Goal: Navigation & Orientation: Find specific page/section

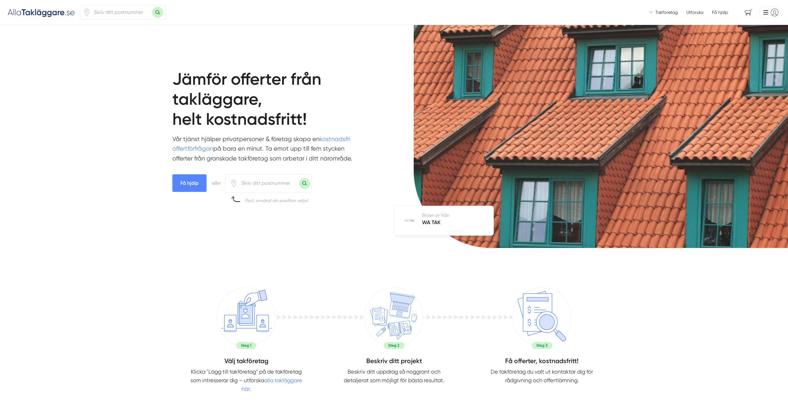
click at [723, 10] on span "Få hjälp" at bounding box center [720, 12] width 16 height 6
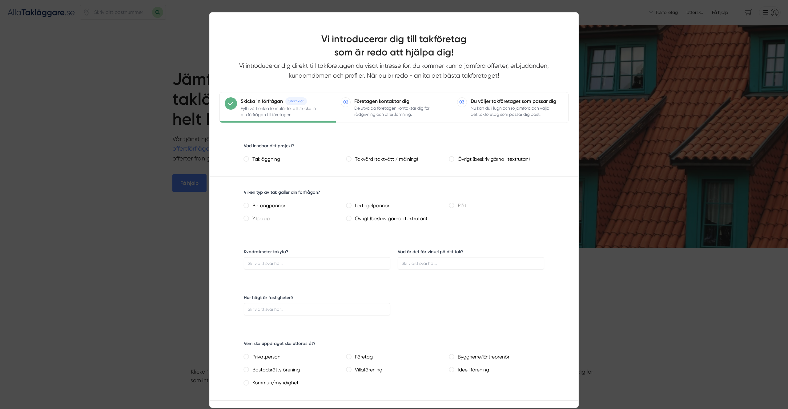
click at [695, 22] on div at bounding box center [394, 204] width 788 height 409
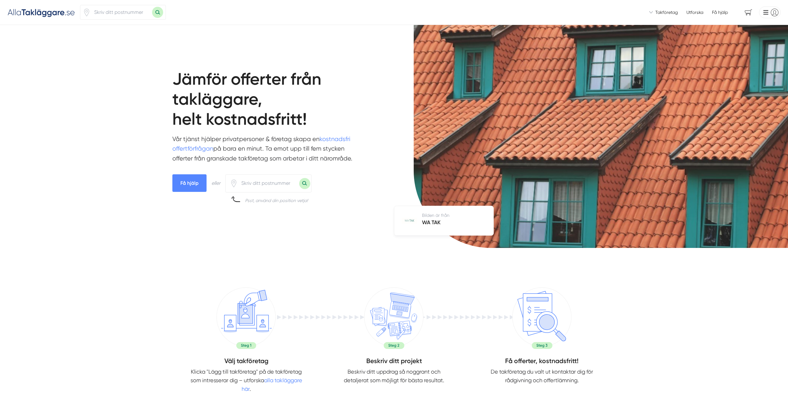
click at [694, 11] on link "Utforska" at bounding box center [694, 12] width 17 height 6
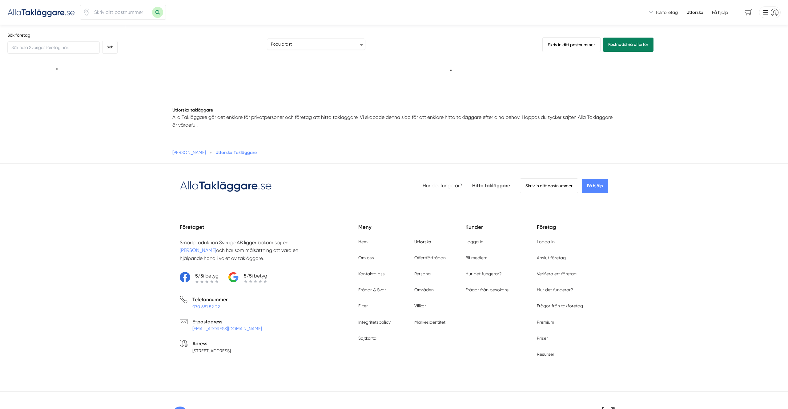
click at [52, 23] on div "Vi introducerar dig till takföretag som är redo att hjälpa dig! Vi introducerar…" at bounding box center [394, 12] width 788 height 25
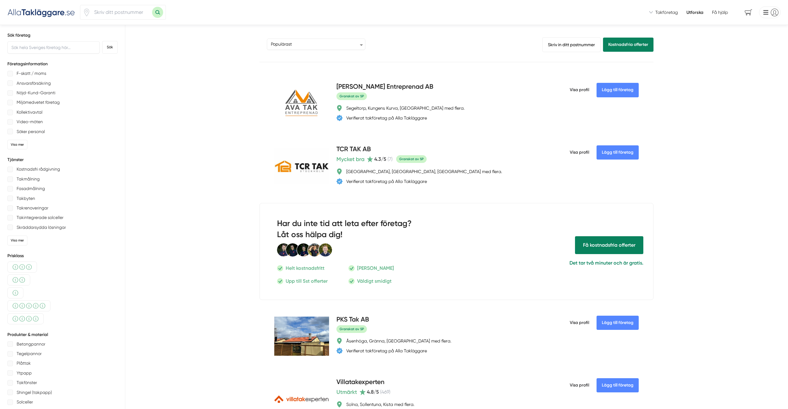
click at [49, 13] on img at bounding box center [41, 12] width 68 height 10
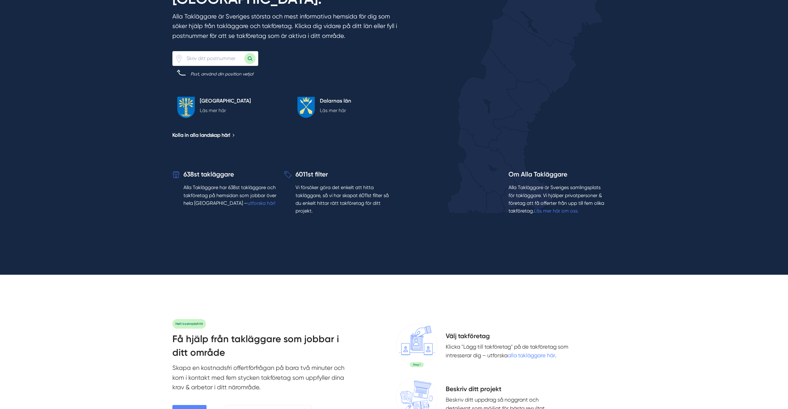
scroll to position [1140, 0]
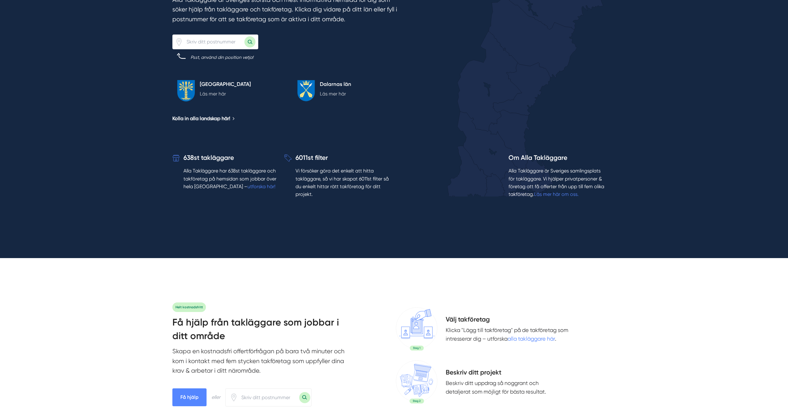
click at [191, 94] on div "Alla Takläggare har samlat 638st takföretag över hela Sverige. Alla Takläggare …" at bounding box center [301, 55] width 258 height 332
click at [196, 80] on div "Blekinge län Läs mer här" at bounding box center [225, 89] width 61 height 18
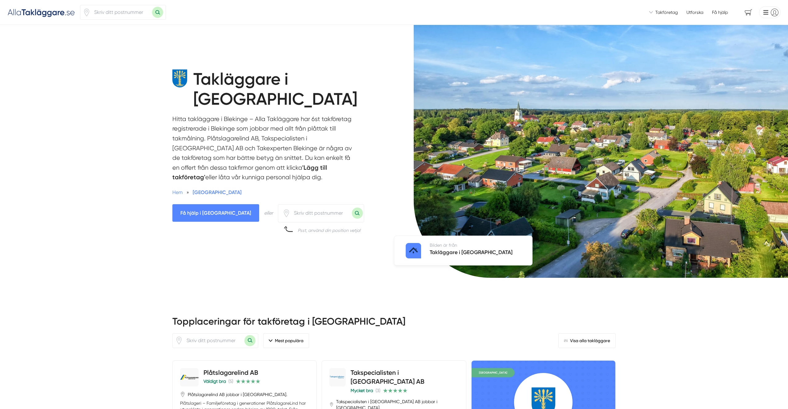
click at [35, 5] on div "Vi introducerar dig till takföretag som är redo att hjälpa dig! Vi introducerar…" at bounding box center [394, 12] width 788 height 25
click at [36, 10] on img at bounding box center [41, 12] width 68 height 10
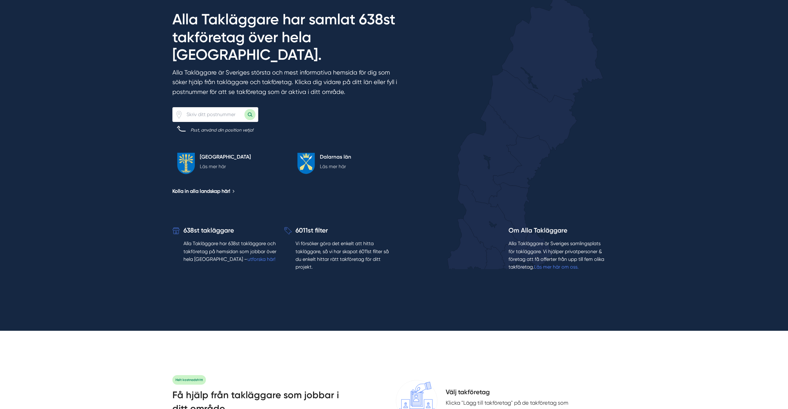
scroll to position [1068, 0]
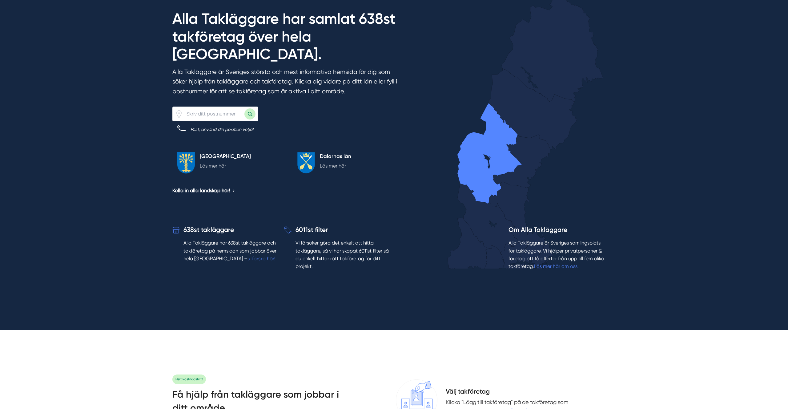
click at [469, 154] on icon at bounding box center [489, 153] width 65 height 100
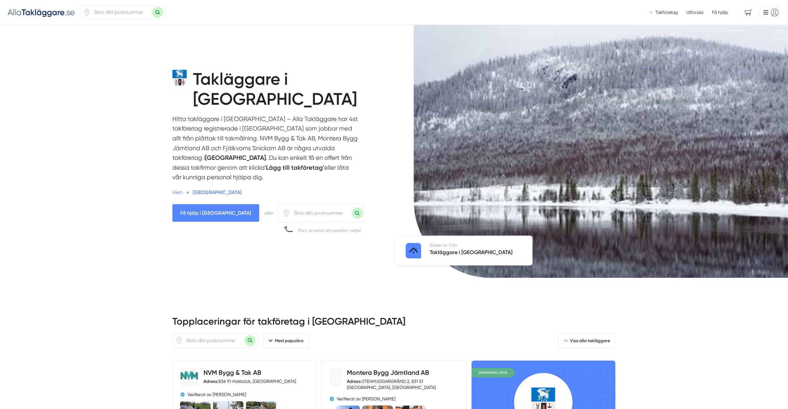
click at [42, 6] on div "Vi introducerar dig till takföretag som är redo att hjälpa dig! Vi introducerar…" at bounding box center [394, 12] width 788 height 25
click at [42, 14] on img at bounding box center [41, 12] width 68 height 10
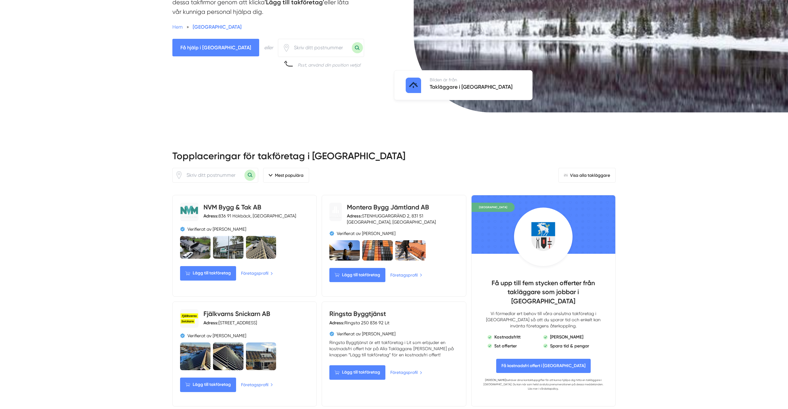
scroll to position [218, 0]
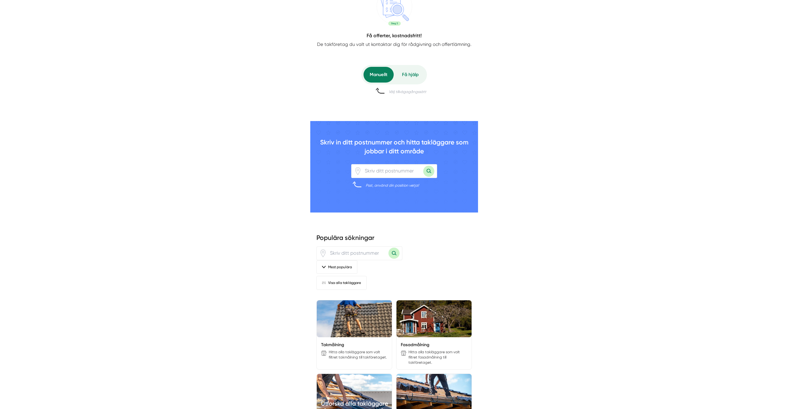
scroll to position [394, 0]
